Goal: Task Accomplishment & Management: Complete application form

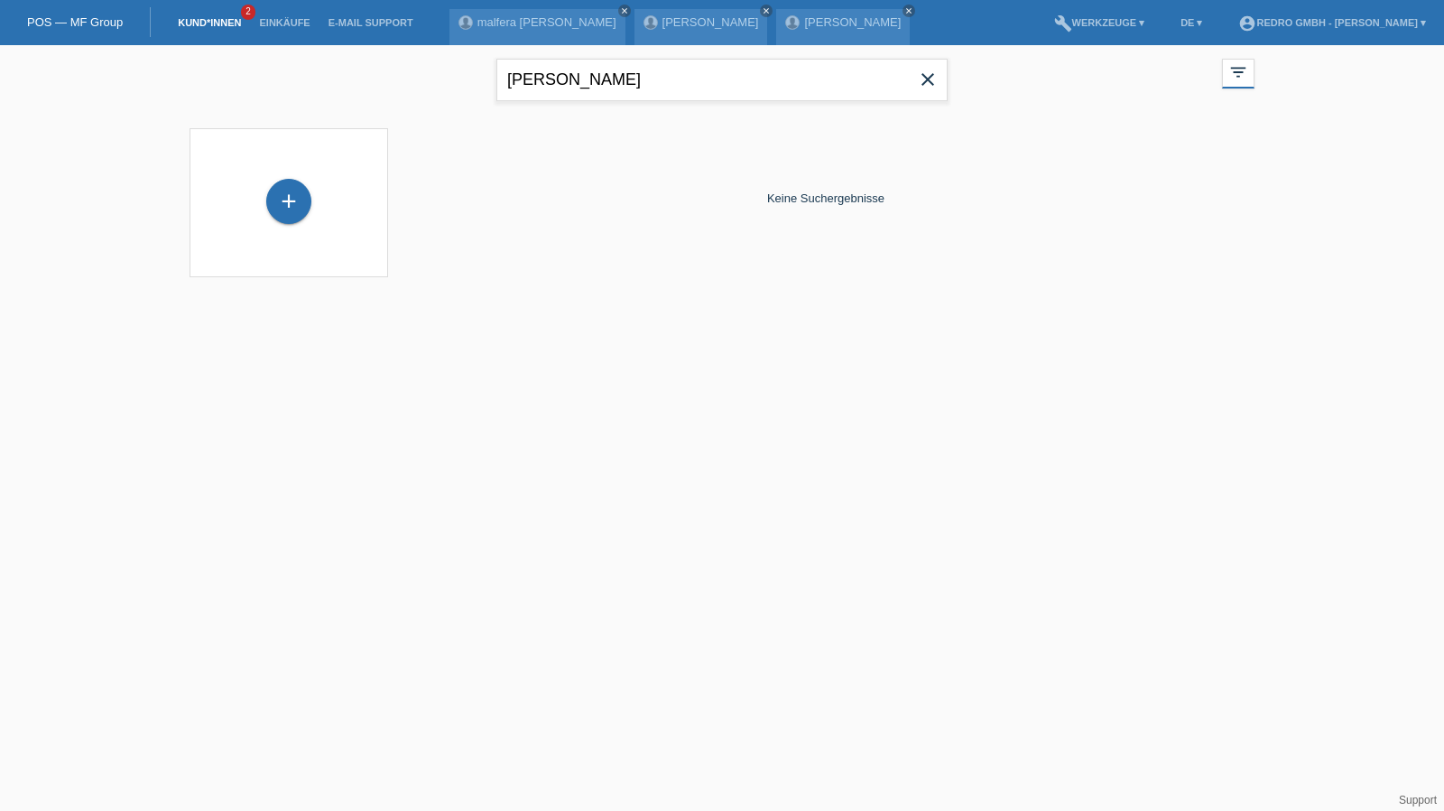
click at [600, 75] on input "betty" at bounding box center [721, 80] width 451 height 42
type input "reza"
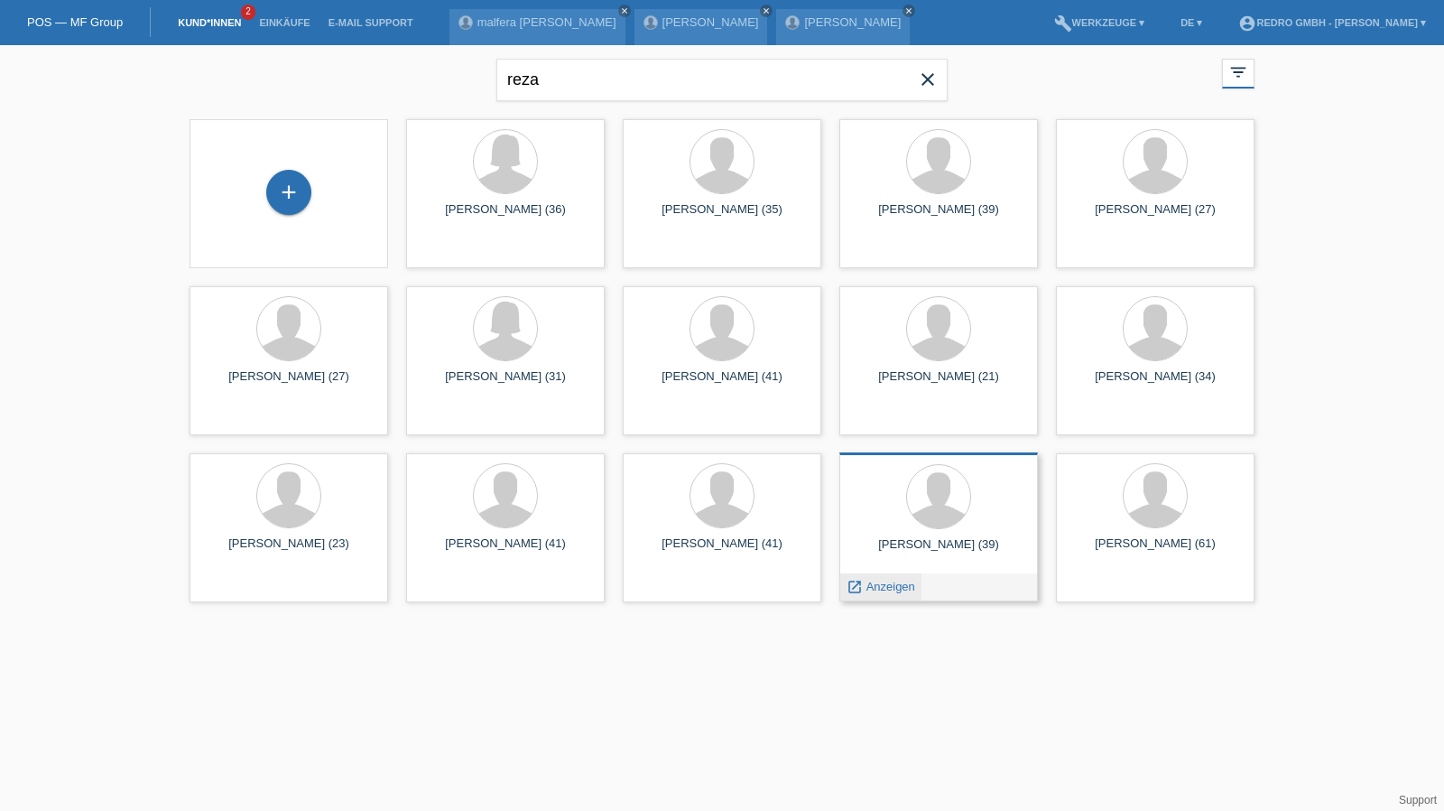
click at [905, 577] on div "launch Anzeigen" at bounding box center [880, 586] width 81 height 27
click at [893, 586] on span "Anzeigen" at bounding box center [891, 587] width 49 height 14
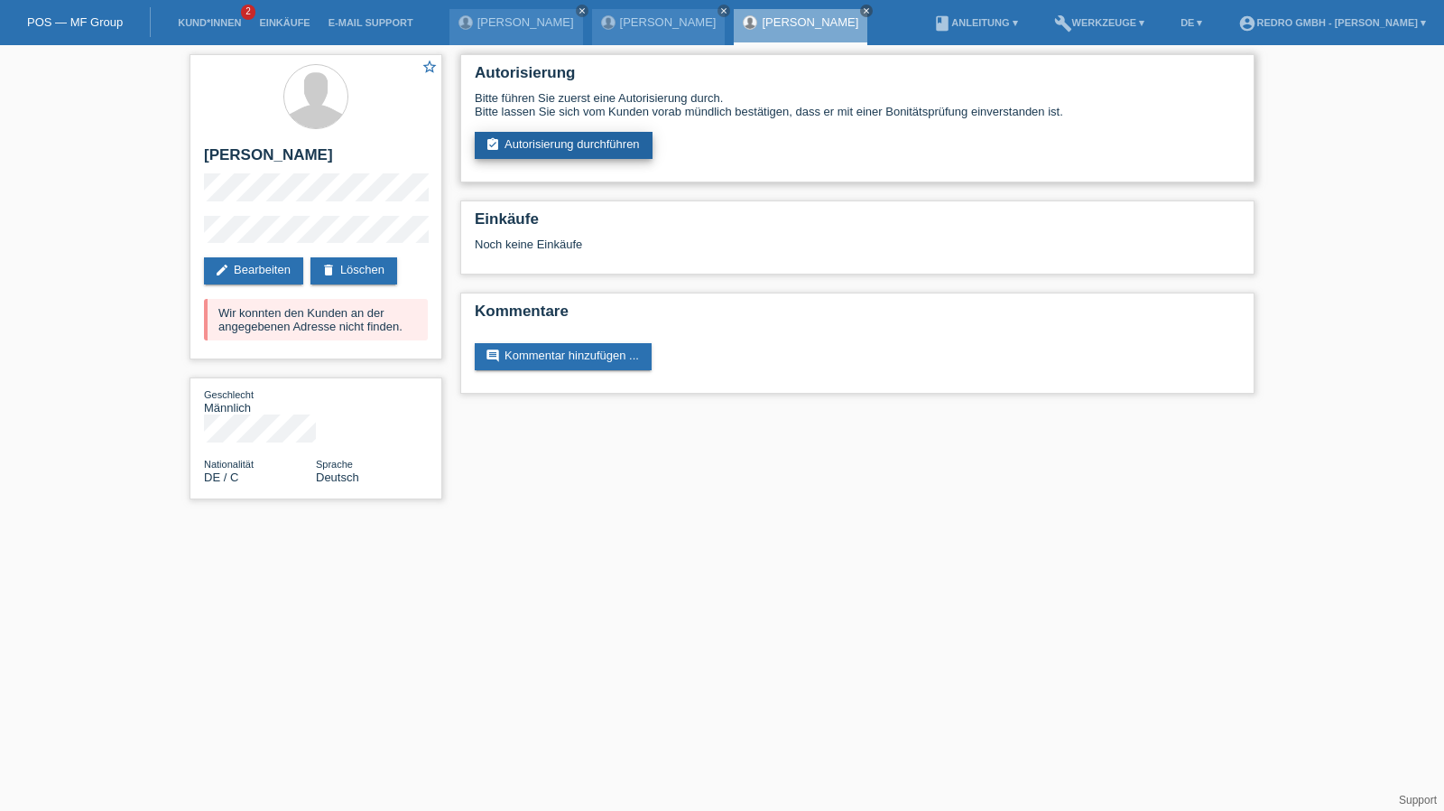
click at [565, 148] on link "assignment_turned_in Autorisierung durchführen" at bounding box center [564, 145] width 178 height 27
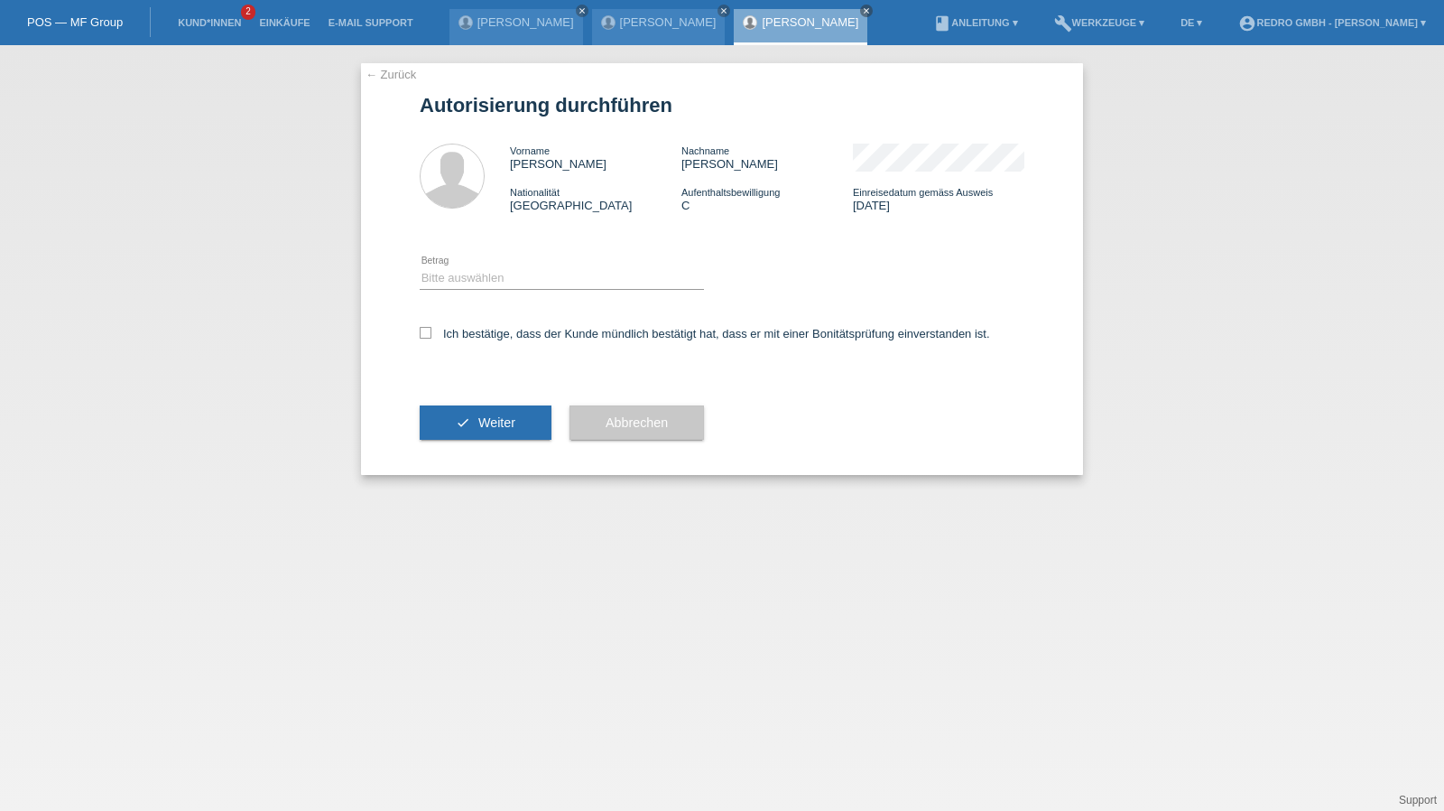
click at [518, 295] on div "Bitte auswählen CHF 1.00 - CHF 499.00 CHF 500.00 - CHF 1'999.00 CHF 2'000.00 - …" at bounding box center [562, 278] width 284 height 61
click at [518, 282] on select "Bitte auswählen CHF 1.00 - CHF 499.00 CHF 500.00 - CHF 1'999.00 CHF 2'000.00 - …" at bounding box center [562, 278] width 284 height 22
select select "1"
click at [420, 267] on select "Bitte auswählen CHF 1.00 - CHF 499.00 CHF 500.00 - CHF 1'999.00 CHF 2'000.00 - …" at bounding box center [562, 278] width 284 height 22
click at [477, 337] on label "Ich bestätige, dass der Kunde mündlich bestätigt hat, dass er mit einer Bonität…" at bounding box center [705, 334] width 570 height 14
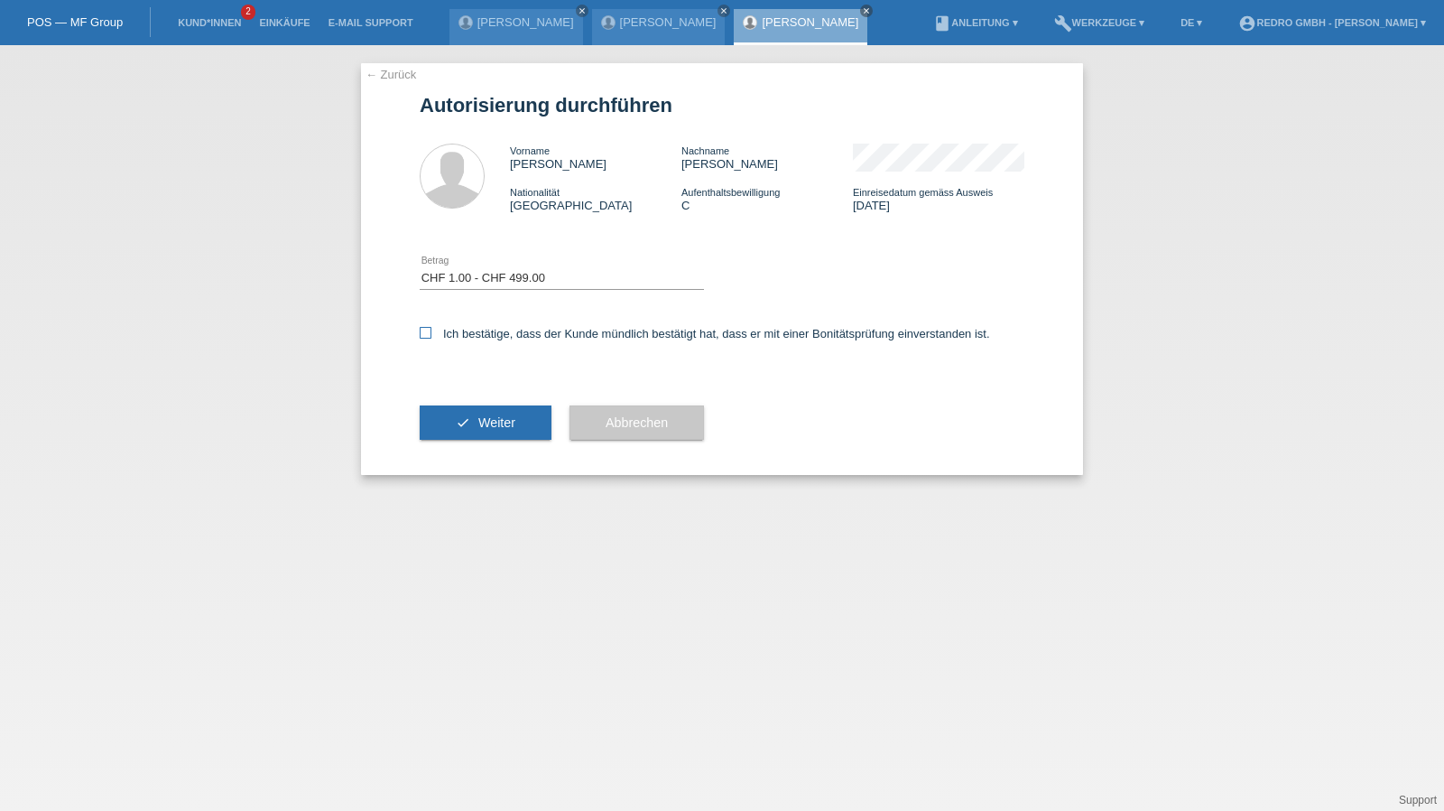
click at [431, 337] on input "Ich bestätige, dass der Kunde mündlich bestätigt hat, dass er mit einer Bonität…" at bounding box center [426, 333] width 12 height 12
checkbox input "true"
click at [469, 405] on div "check Weiter" at bounding box center [486, 422] width 132 height 105
click at [431, 429] on button "check Weiter" at bounding box center [486, 422] width 132 height 34
